Goal: Information Seeking & Learning: Learn about a topic

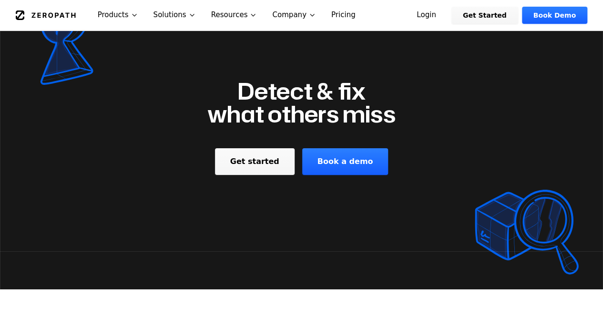
scroll to position [1620, 0]
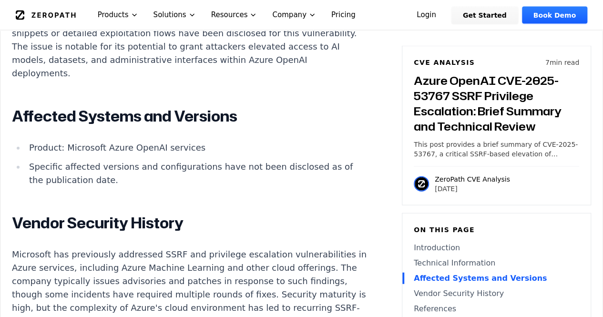
scroll to position [1048, 0]
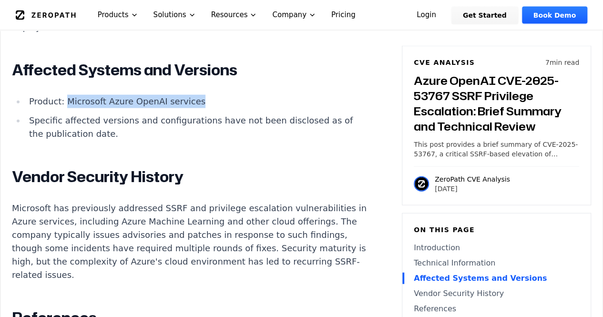
drag, startPoint x: 64, startPoint y: 116, endPoint x: 194, endPoint y: 117, distance: 130.5
click at [194, 108] on li "Product: Microsoft Azure OpenAI services" at bounding box center [195, 101] width 341 height 13
copy li "Microsoft Azure OpenAI services"
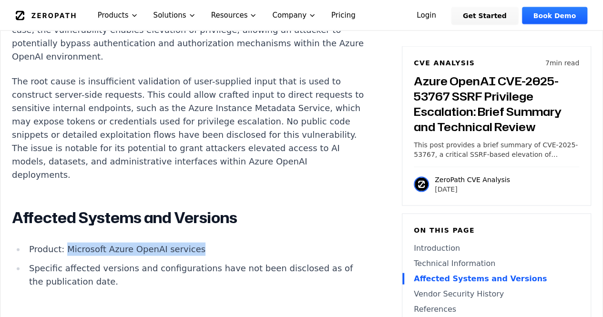
scroll to position [810, 0]
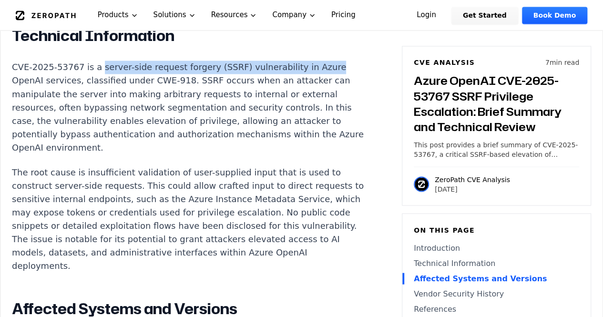
drag, startPoint x: 93, startPoint y: 82, endPoint x: 300, endPoint y: 80, distance: 207.2
click at [300, 80] on p "CVE-2025-53767 is a server-side request forgery (SSRF) vulnerability in Azure O…" at bounding box center [189, 106] width 354 height 93
copy p "server-side request forgery (SSRF) vulnerability in Azure"
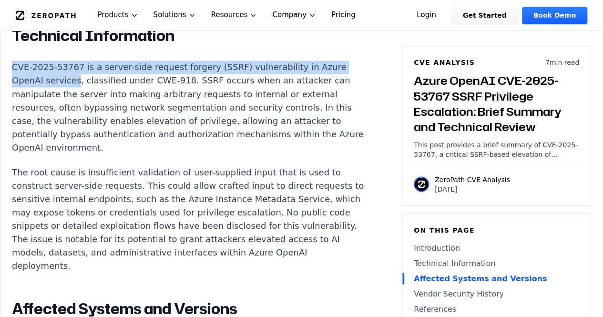
drag, startPoint x: 12, startPoint y: 79, endPoint x: 72, endPoint y: 93, distance: 62.1
click at [72, 93] on p "CVE-2025-53767 is a server-side request forgery (SSRF) vulnerability in Azure O…" at bounding box center [189, 106] width 354 height 93
copy p "CVE-2025-53767 is a server-side request forgery (SSRF) vulnerability in Azure O…"
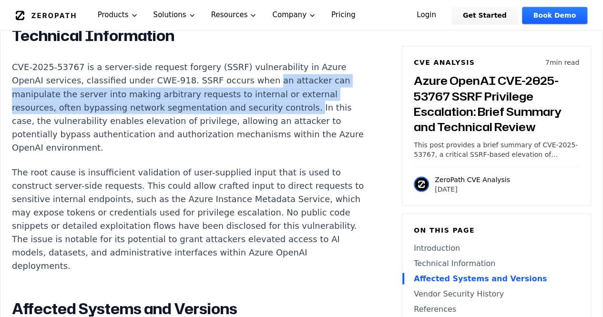
drag, startPoint x: 246, startPoint y: 92, endPoint x: 284, endPoint y: 125, distance: 50.3
click at [284, 125] on p "CVE-2025-53767 is a server-side request forgery (SSRF) vulnerability in Azure O…" at bounding box center [189, 106] width 354 height 93
copy p "an attacker can manipulate the server into making arbitrary requests to interna…"
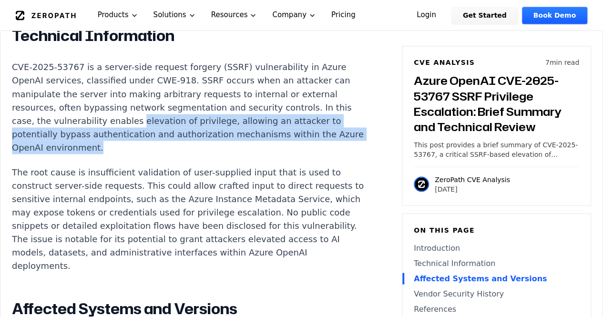
drag, startPoint x: 128, startPoint y: 136, endPoint x: 173, endPoint y: 155, distance: 49.7
click at [173, 154] on p "CVE-2025-53767 is a server-side request forgery (SSRF) vulnerability in Azure O…" at bounding box center [189, 106] width 354 height 93
copy p "elevation of privilege, allowing an attacker to potentially bypass authenticati…"
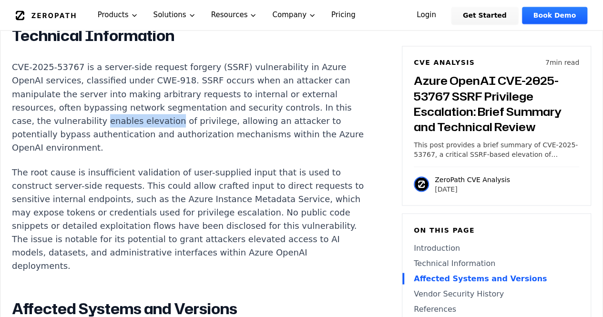
drag, startPoint x: 96, startPoint y: 132, endPoint x: 159, endPoint y: 136, distance: 63.0
click at [159, 136] on p "CVE-2025-53767 is a server-side request forgery (SSRF) vulnerability in Azure O…" at bounding box center [189, 106] width 354 height 93
copy p "enables elevation"
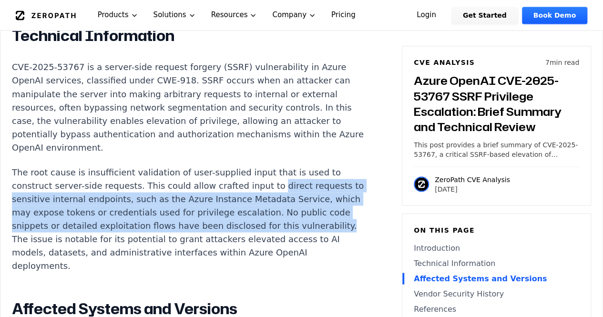
drag, startPoint x: 254, startPoint y: 197, endPoint x: 59, endPoint y: 253, distance: 202.9
click at [59, 253] on p "The root cause is insufficient validation of user-supplied input that is used t…" at bounding box center [189, 218] width 354 height 107
copy p "direct requests to sensitive internal endpoints, such as the Azure Instance Met…"
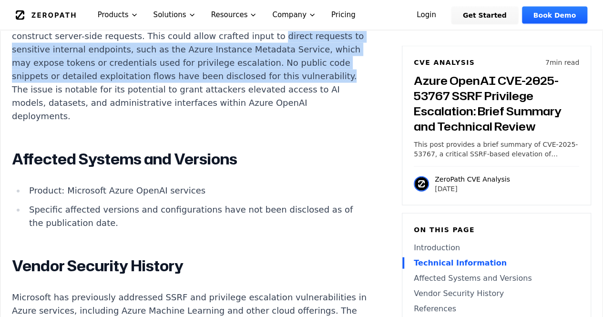
scroll to position [1000, 0]
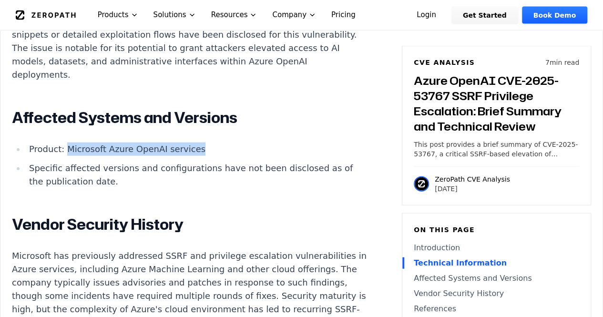
drag, startPoint x: 64, startPoint y: 162, endPoint x: 191, endPoint y: 167, distance: 126.8
click at [191, 156] on li "Product: Microsoft Azure OpenAI services" at bounding box center [195, 148] width 341 height 13
copy li "Microsoft Azure OpenAI services"
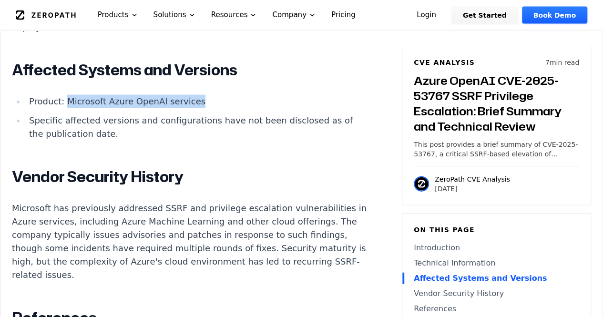
scroll to position [1239, 0]
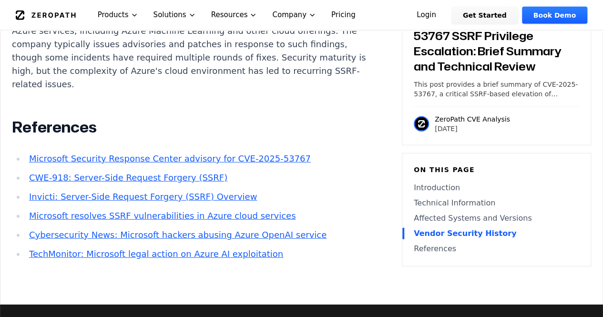
click at [183, 163] on link "Microsoft Security Response Center advisory for CVE-2025-53767" at bounding box center [170, 158] width 282 height 10
